Goal: Navigation & Orientation: Find specific page/section

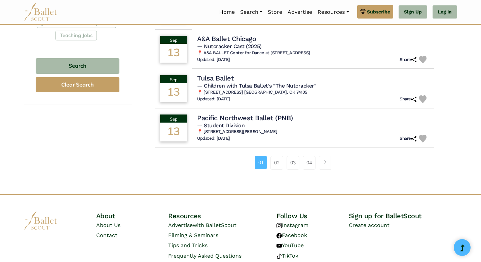
scroll to position [436, 0]
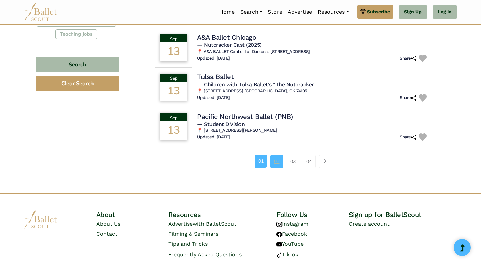
click at [276, 161] on link "02" at bounding box center [276, 160] width 13 height 13
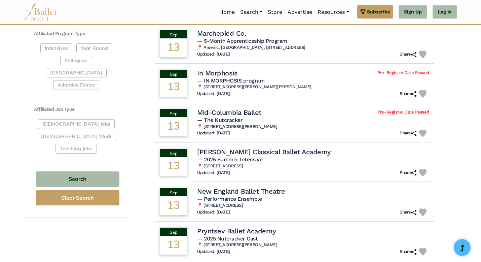
scroll to position [355, 0]
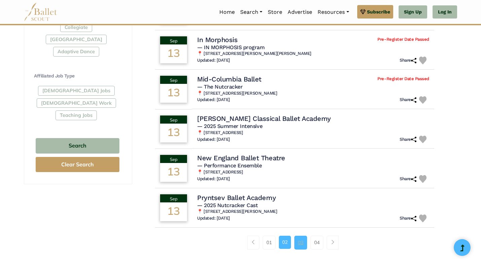
click at [297, 242] on link "03" at bounding box center [300, 241] width 13 height 13
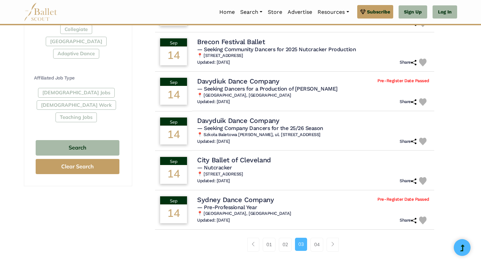
scroll to position [364, 0]
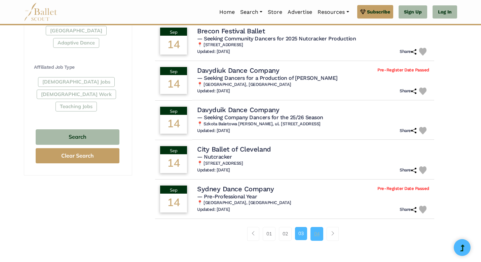
click at [319, 234] on link "04" at bounding box center [316, 233] width 13 height 13
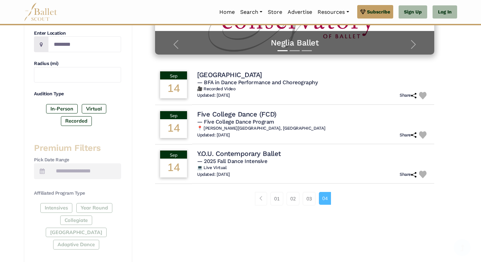
scroll to position [165, 0]
